Goal: Task Accomplishment & Management: Use online tool/utility

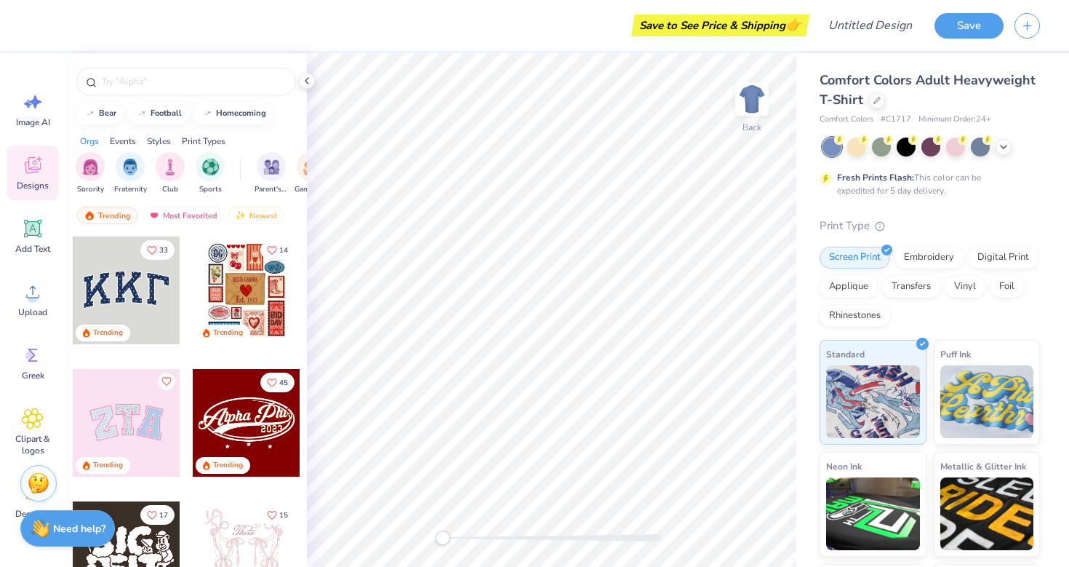
click at [37, 170] on icon at bounding box center [32, 168] width 14 height 12
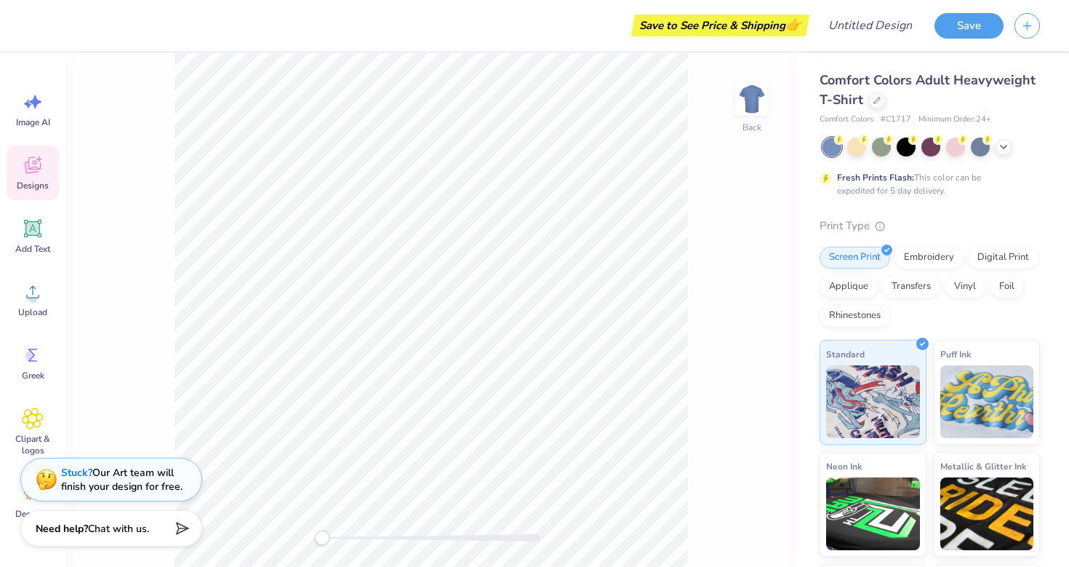
click at [31, 167] on icon at bounding box center [33, 165] width 22 height 22
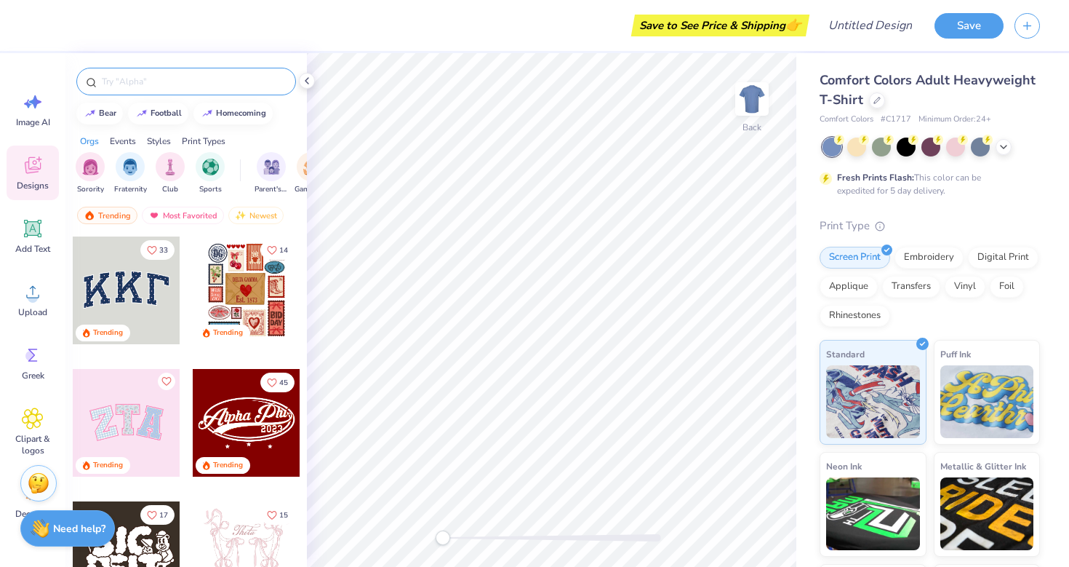
click at [136, 83] on input "text" at bounding box center [193, 81] width 186 height 15
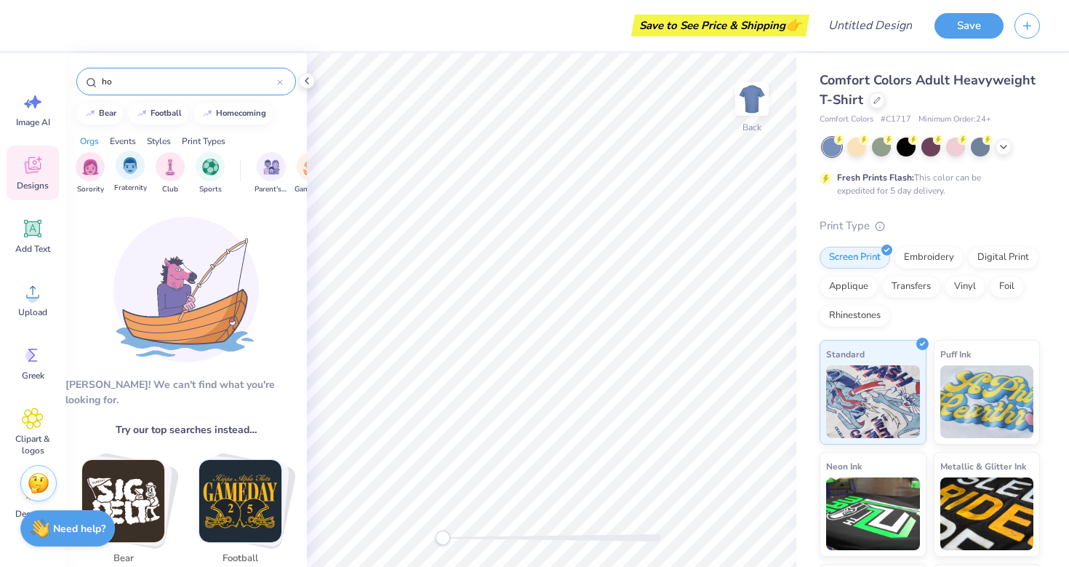
type input "h"
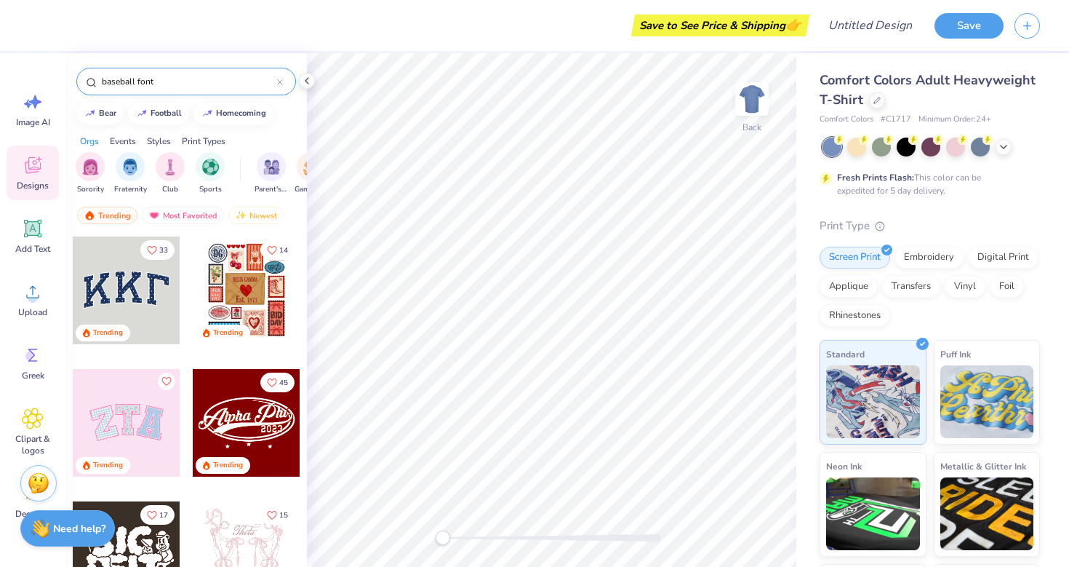
type input "baseball font"
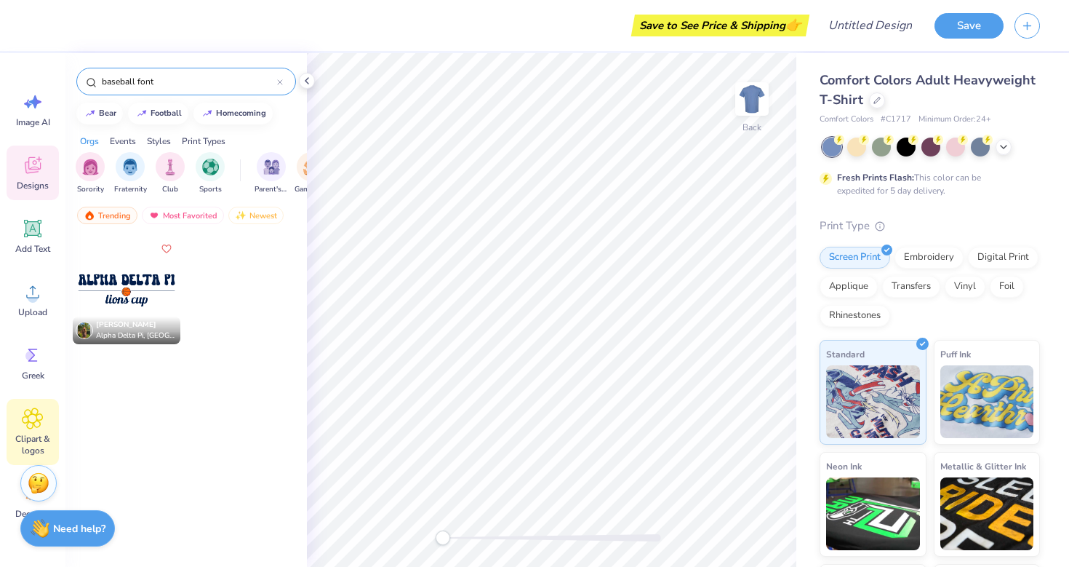
click at [40, 417] on icon at bounding box center [32, 418] width 21 height 22
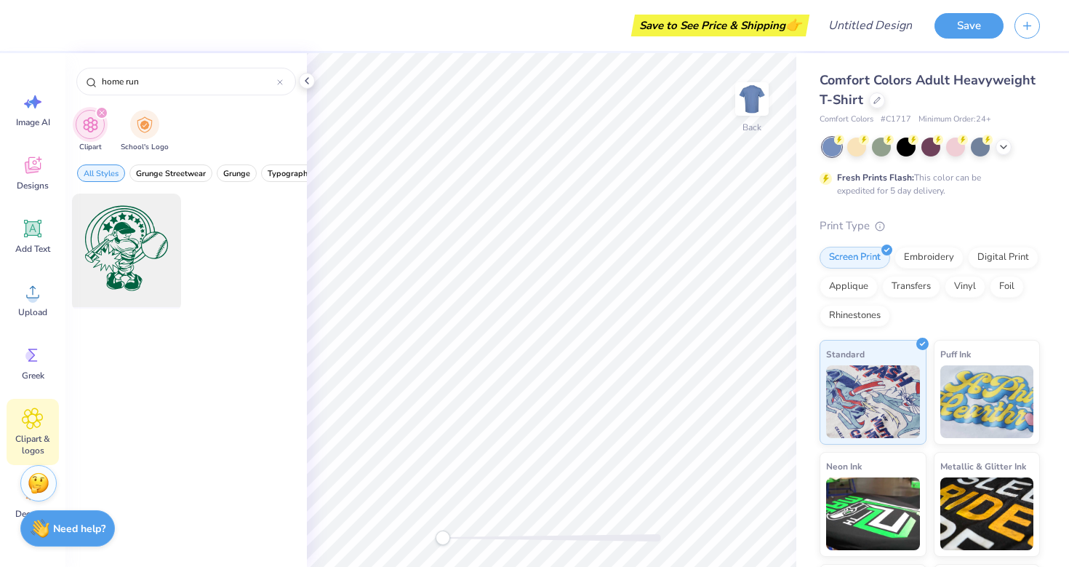
type input "home run"
click at [120, 265] on div at bounding box center [126, 248] width 120 height 120
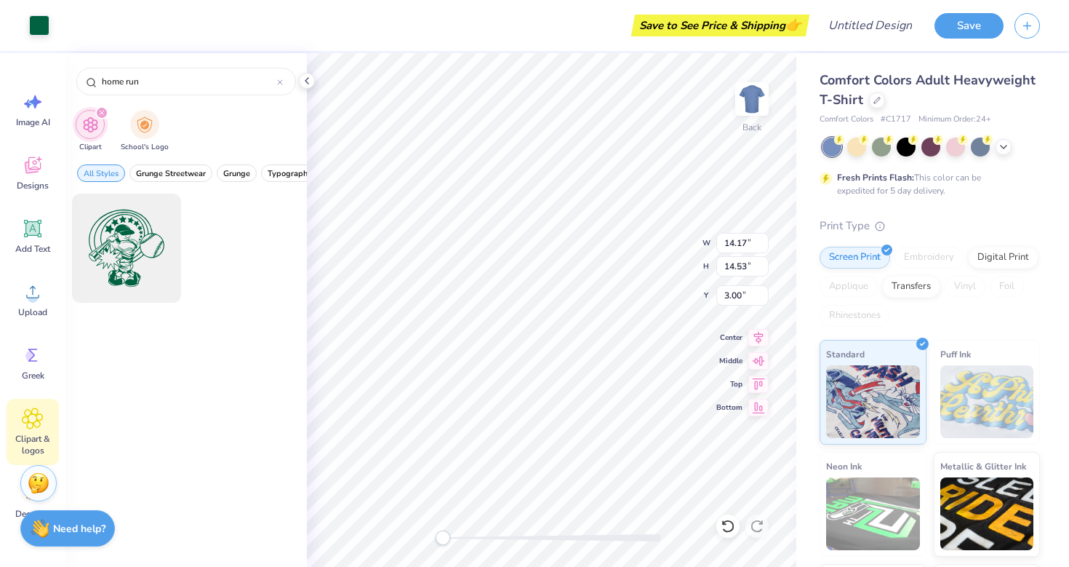
type input "4.29"
type input "4.40"
click at [874, 96] on icon at bounding box center [877, 98] width 7 height 7
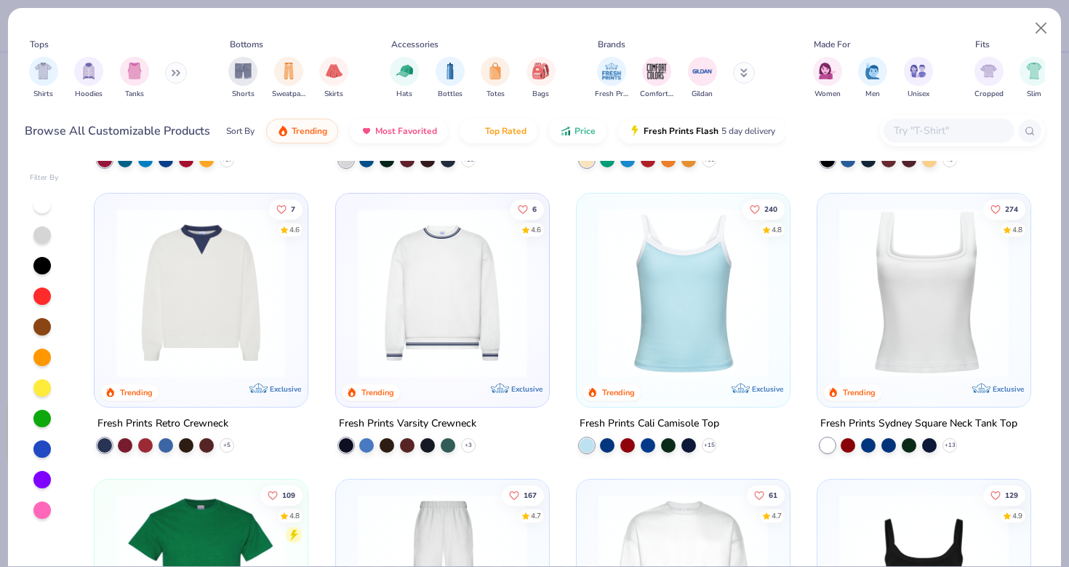
scroll to position [258, 0]
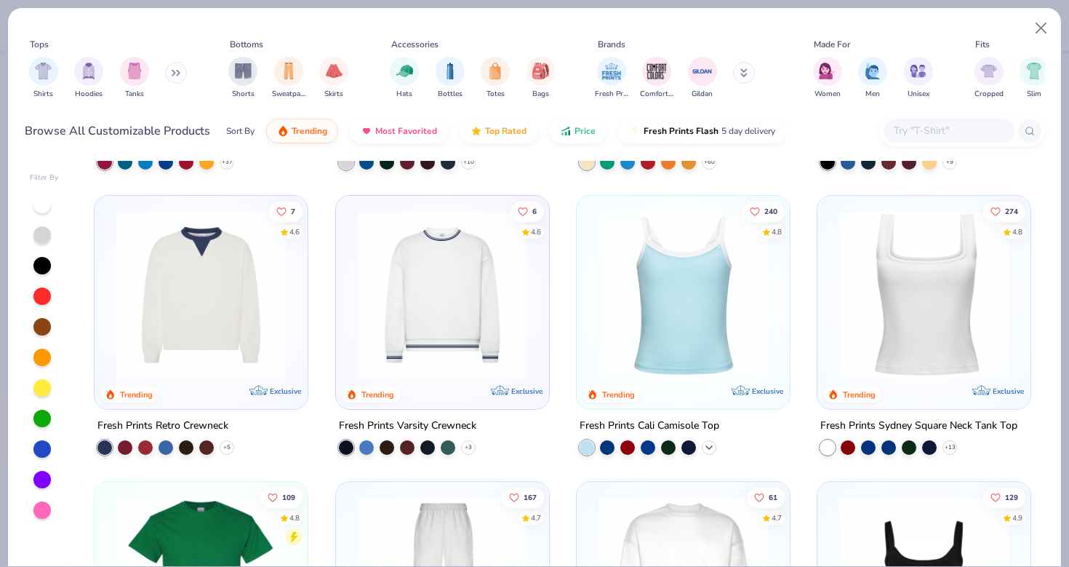
click at [709, 446] on polyline at bounding box center [709, 447] width 6 height 3
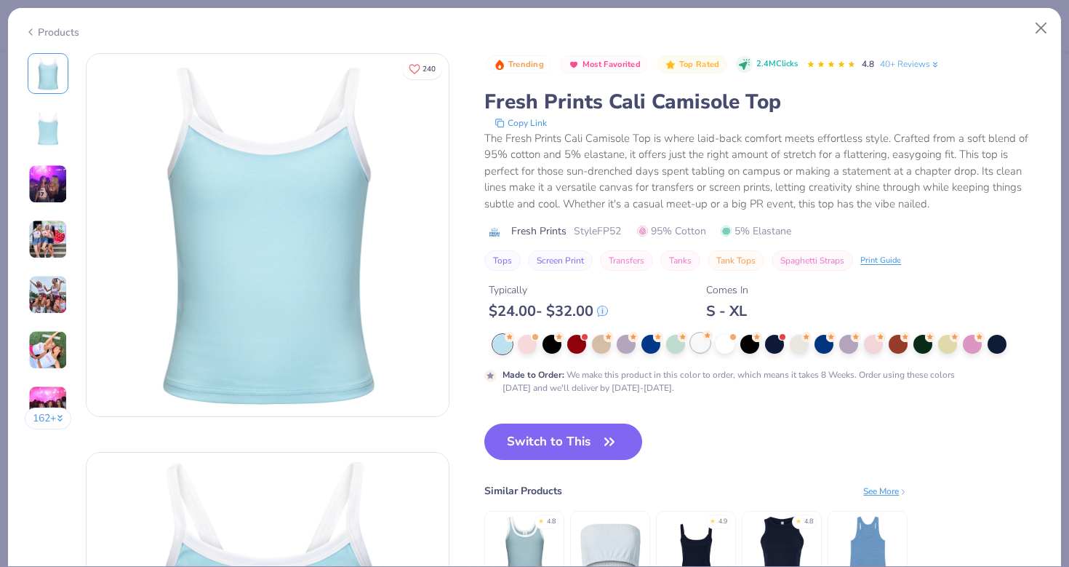
click at [702, 343] on div at bounding box center [700, 342] width 19 height 19
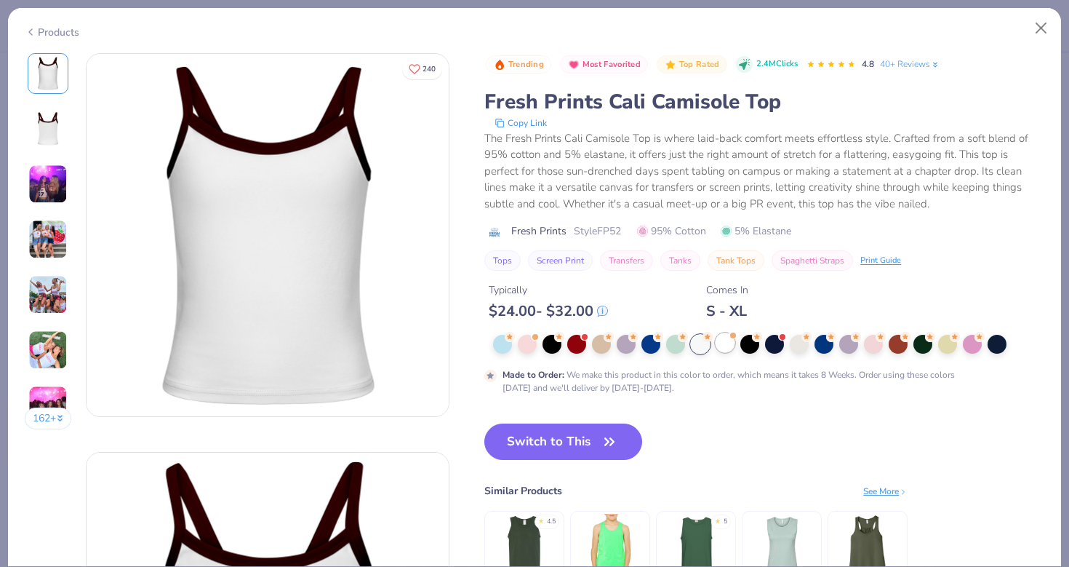
click at [724, 350] on div at bounding box center [725, 342] width 19 height 19
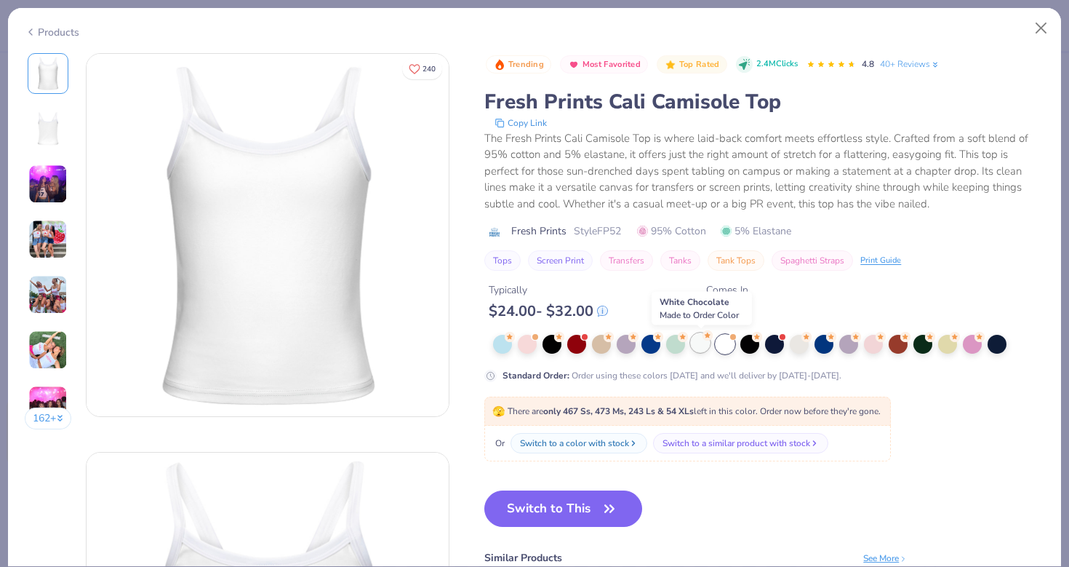
click at [709, 344] on div at bounding box center [700, 342] width 19 height 19
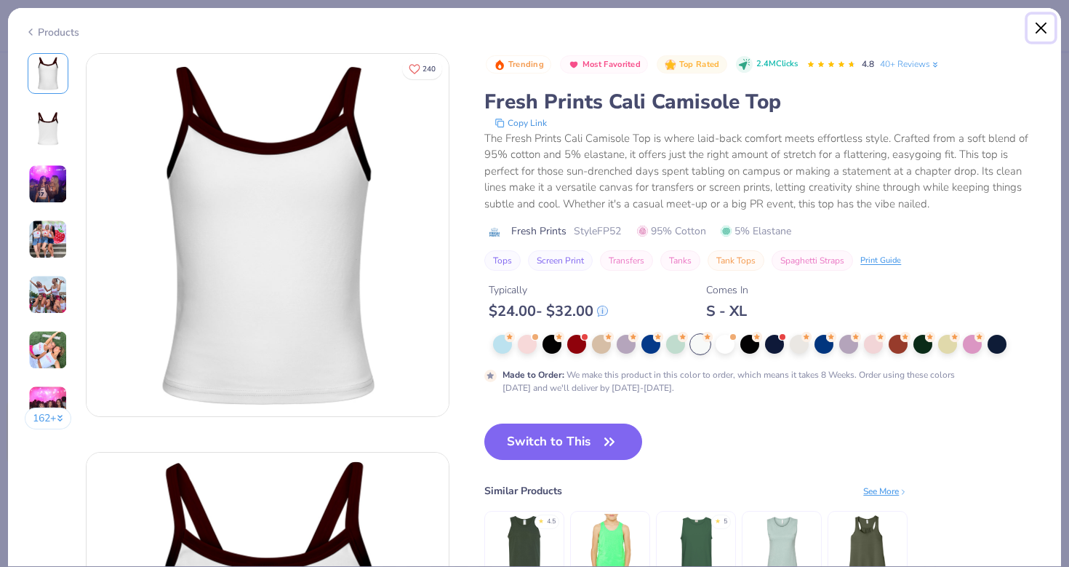
click at [1038, 28] on button "Close" at bounding box center [1042, 29] width 28 height 28
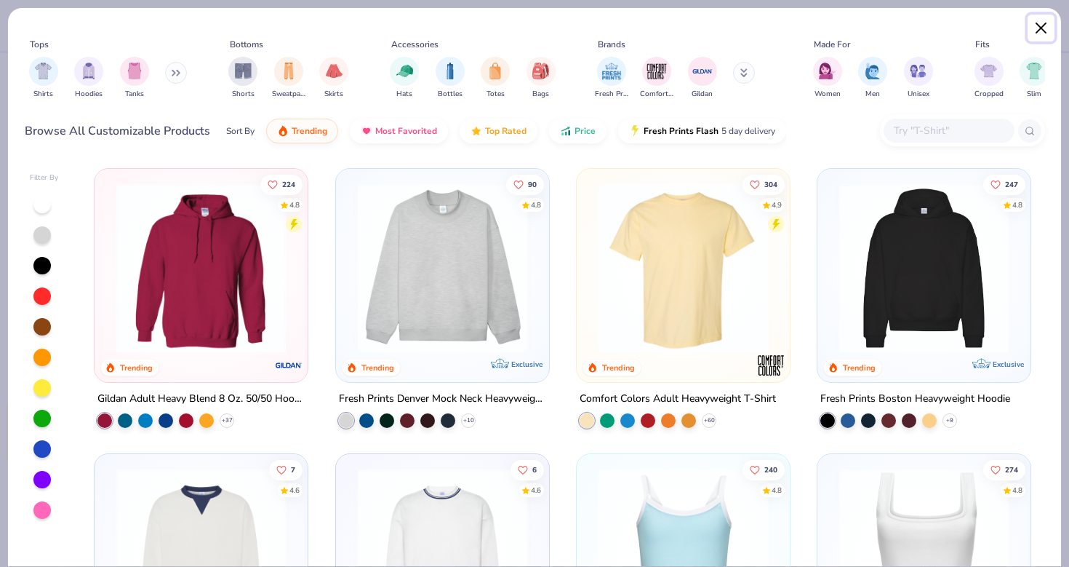
click at [1043, 23] on button "Close" at bounding box center [1042, 29] width 28 height 28
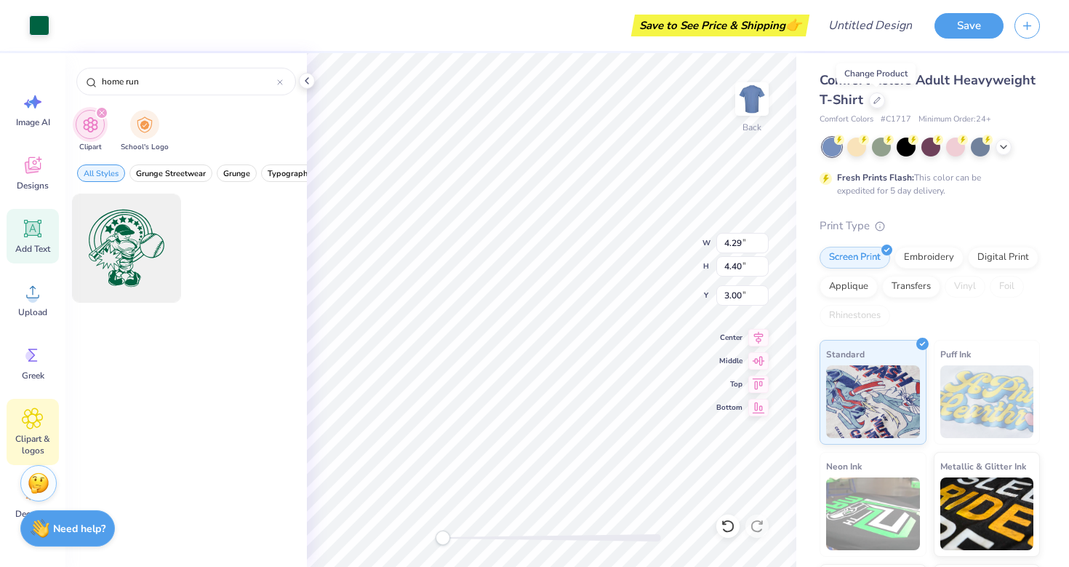
click at [29, 230] on icon at bounding box center [33, 229] width 14 height 14
type input "5.59"
type input "1.62"
type input "11.69"
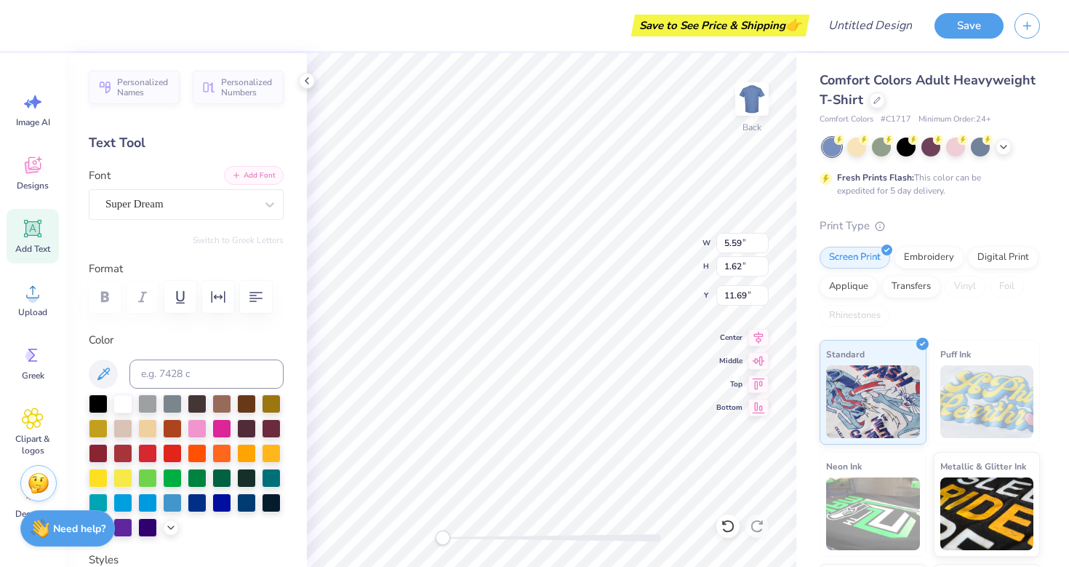
click at [265, 176] on button "Add Font" at bounding box center [254, 175] width 60 height 19
click at [220, 214] on div "Super Dream" at bounding box center [180, 204] width 153 height 23
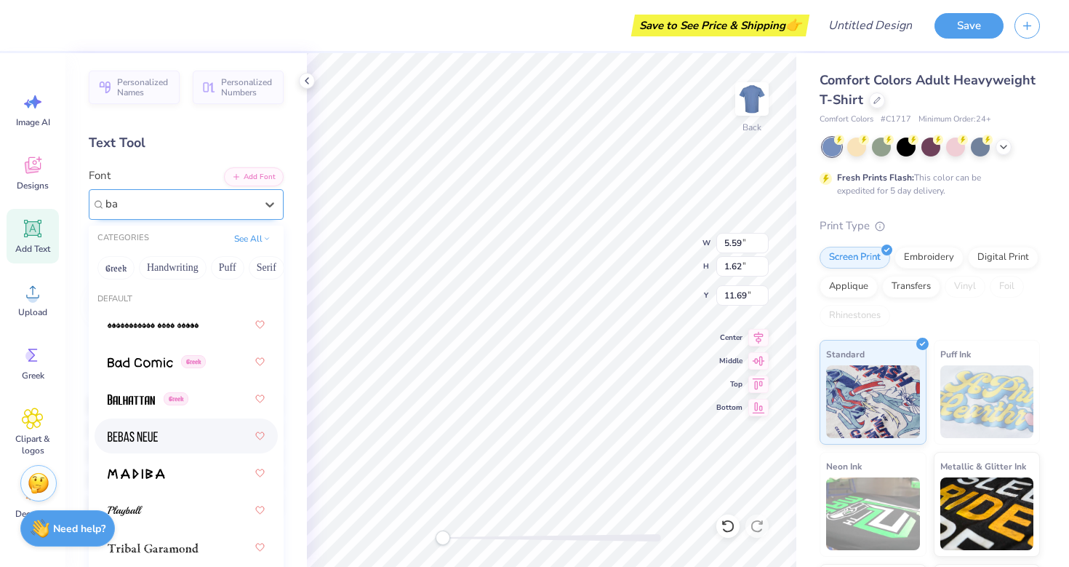
type input "b"
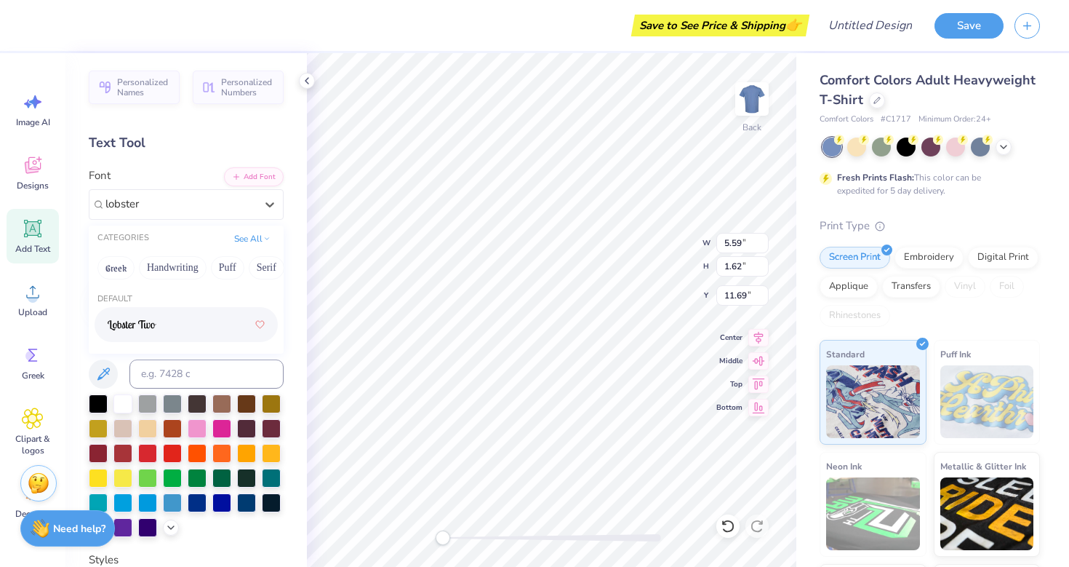
click at [125, 324] on img at bounding box center [132, 325] width 49 height 10
type input "lobster"
